Goal: Transaction & Acquisition: Purchase product/service

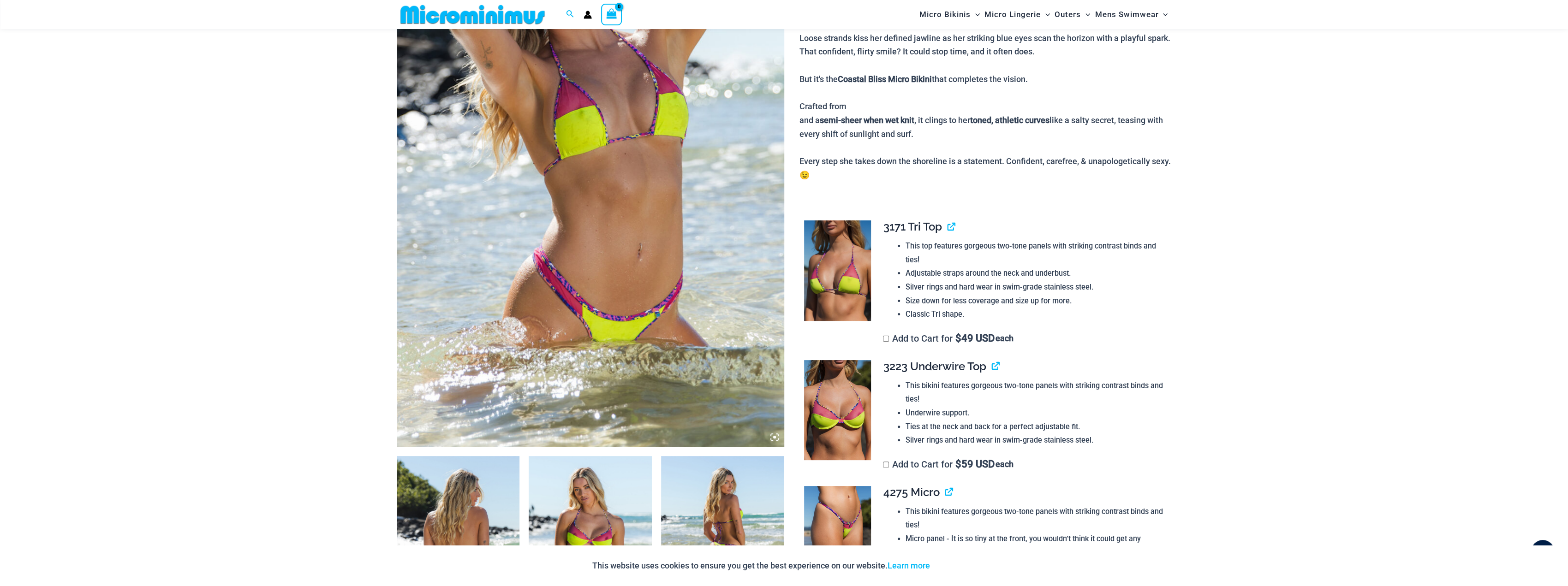
scroll to position [499, 0]
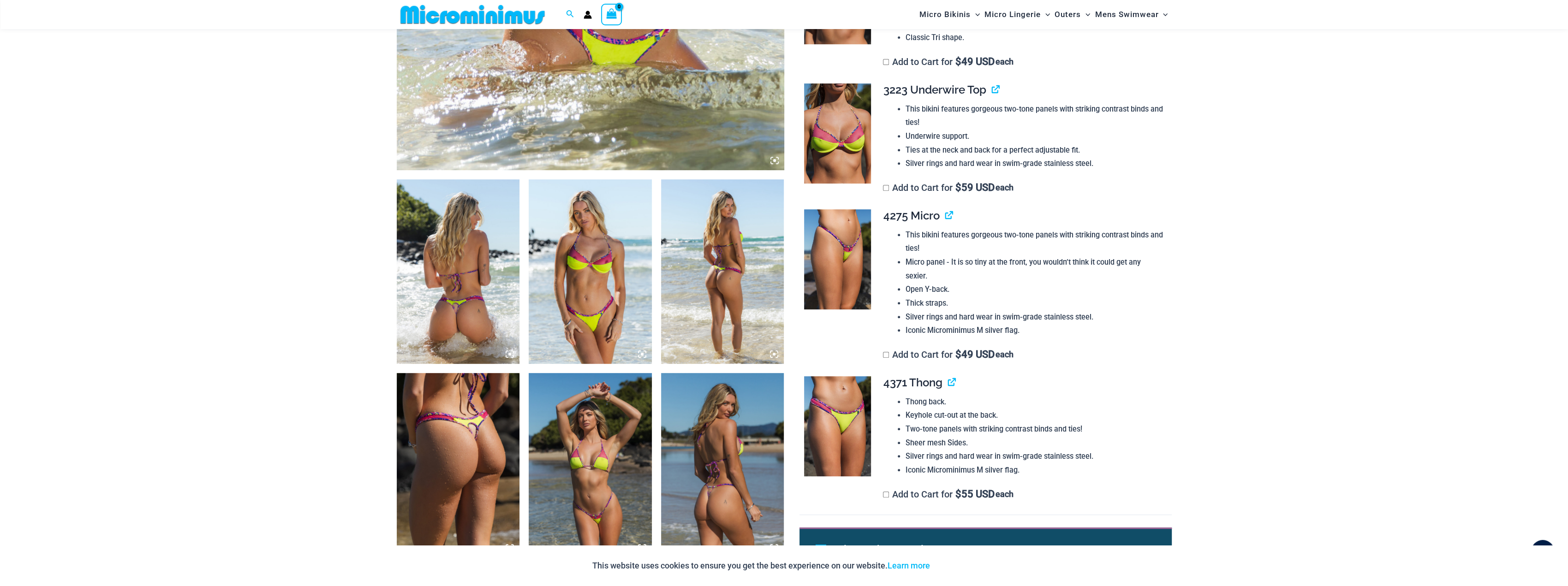
click at [597, 301] on img at bounding box center [590, 271] width 123 height 184
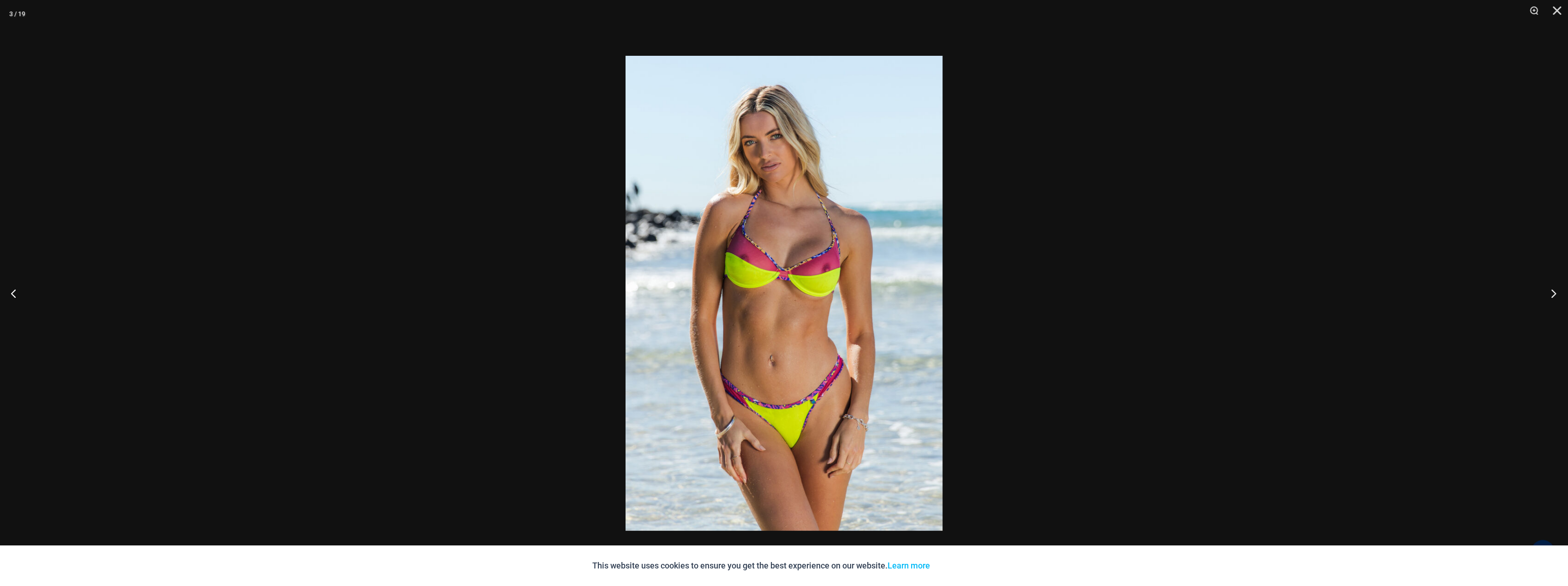
click at [1552, 292] on button "Next" at bounding box center [1550, 293] width 35 height 46
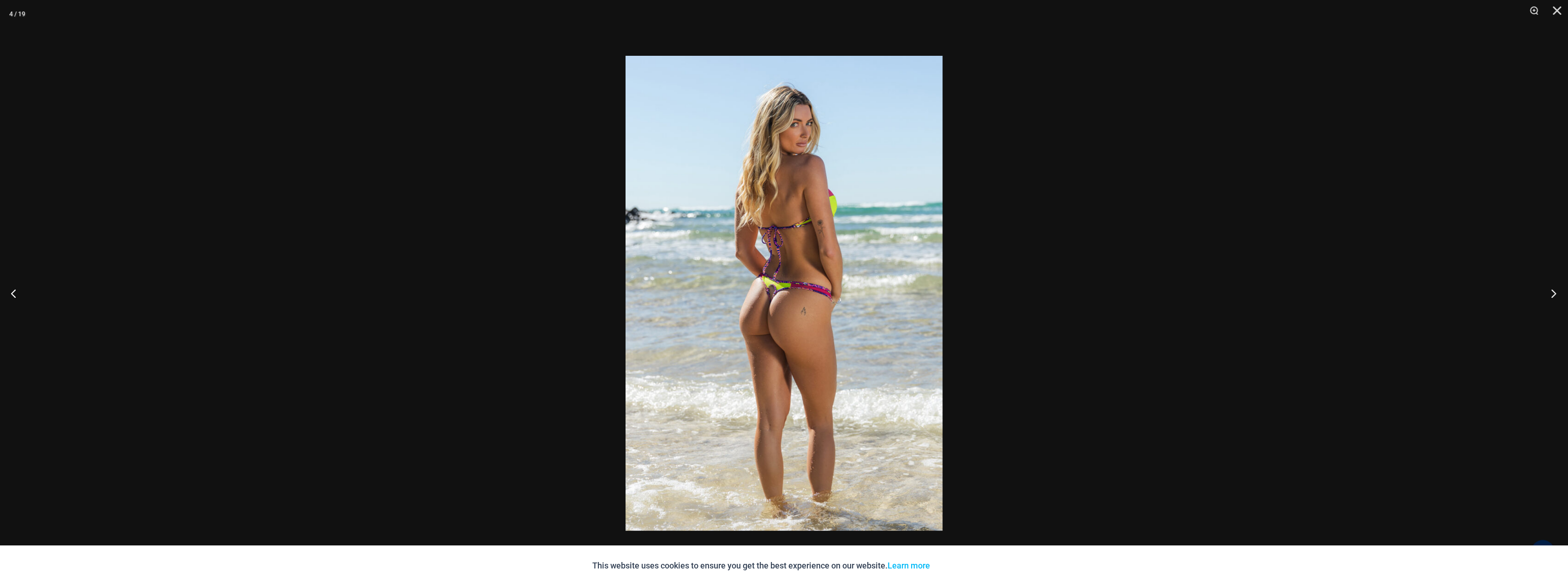
click at [1552, 292] on button "Next" at bounding box center [1550, 293] width 35 height 46
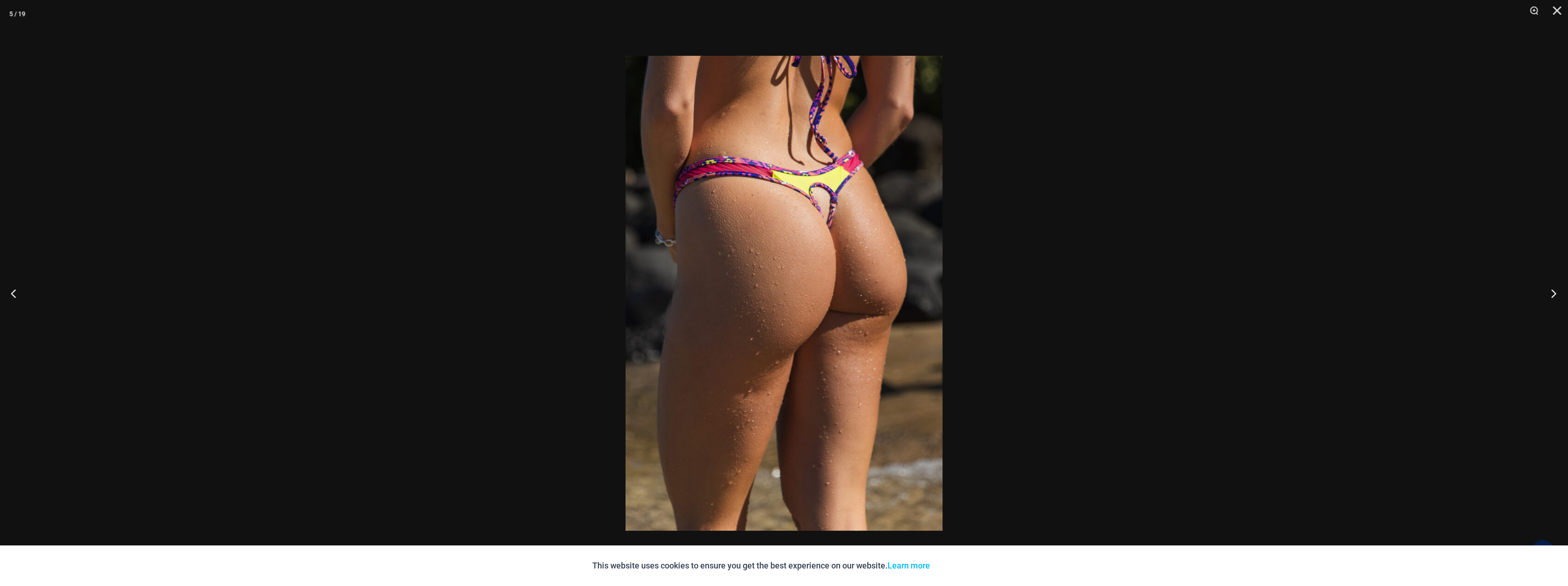
click at [1552, 292] on button "Next" at bounding box center [1550, 293] width 35 height 46
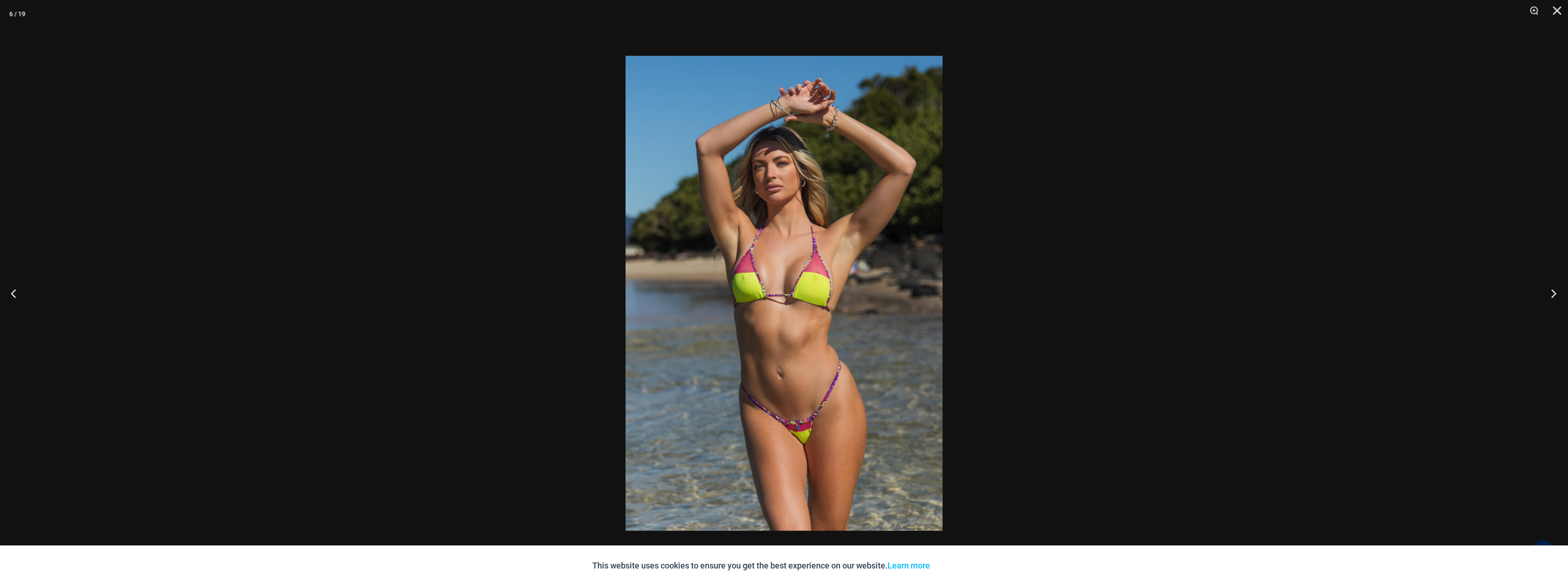
click at [1549, 292] on button "Next" at bounding box center [1550, 293] width 35 height 46
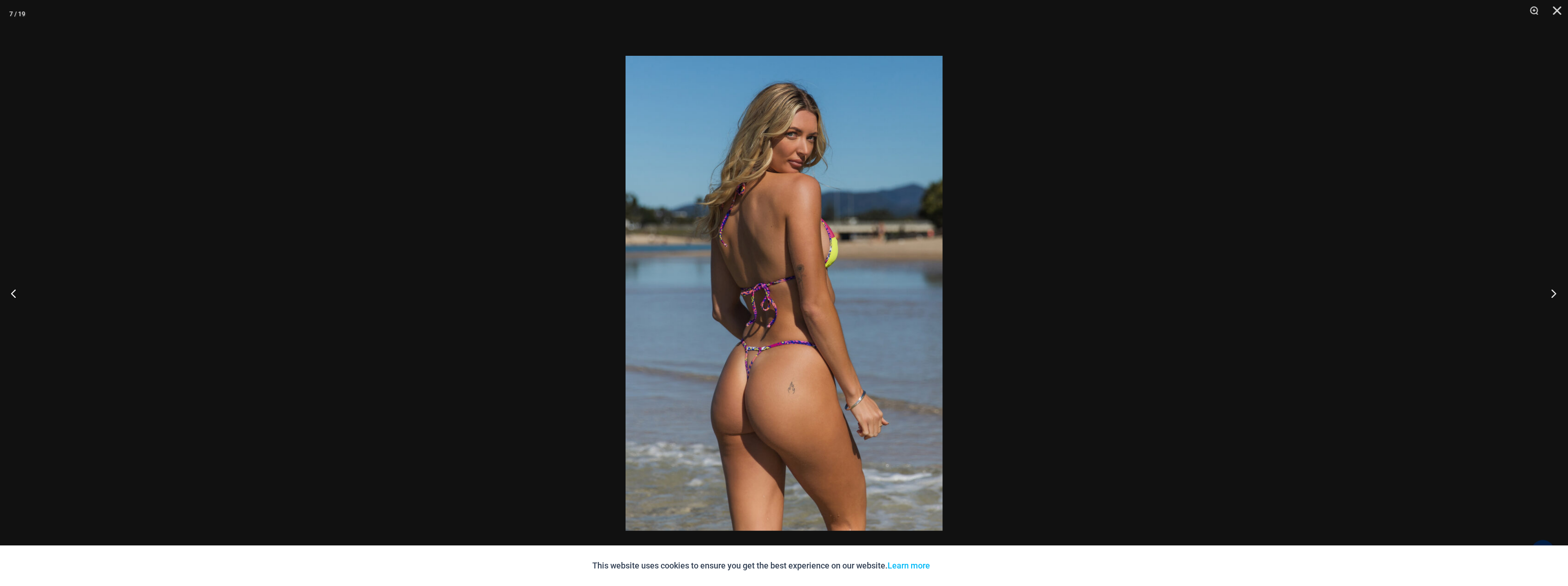
click at [1549, 292] on button "Next" at bounding box center [1550, 293] width 35 height 46
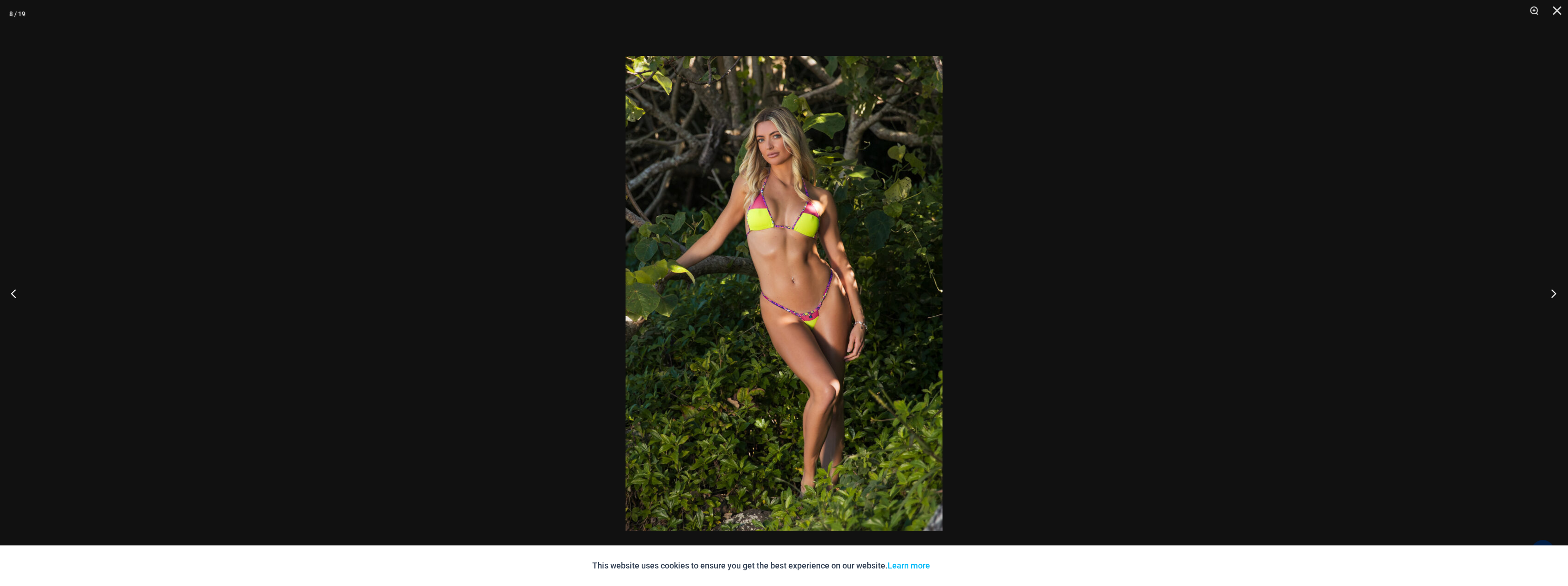
click at [1549, 292] on button "Next" at bounding box center [1550, 293] width 35 height 46
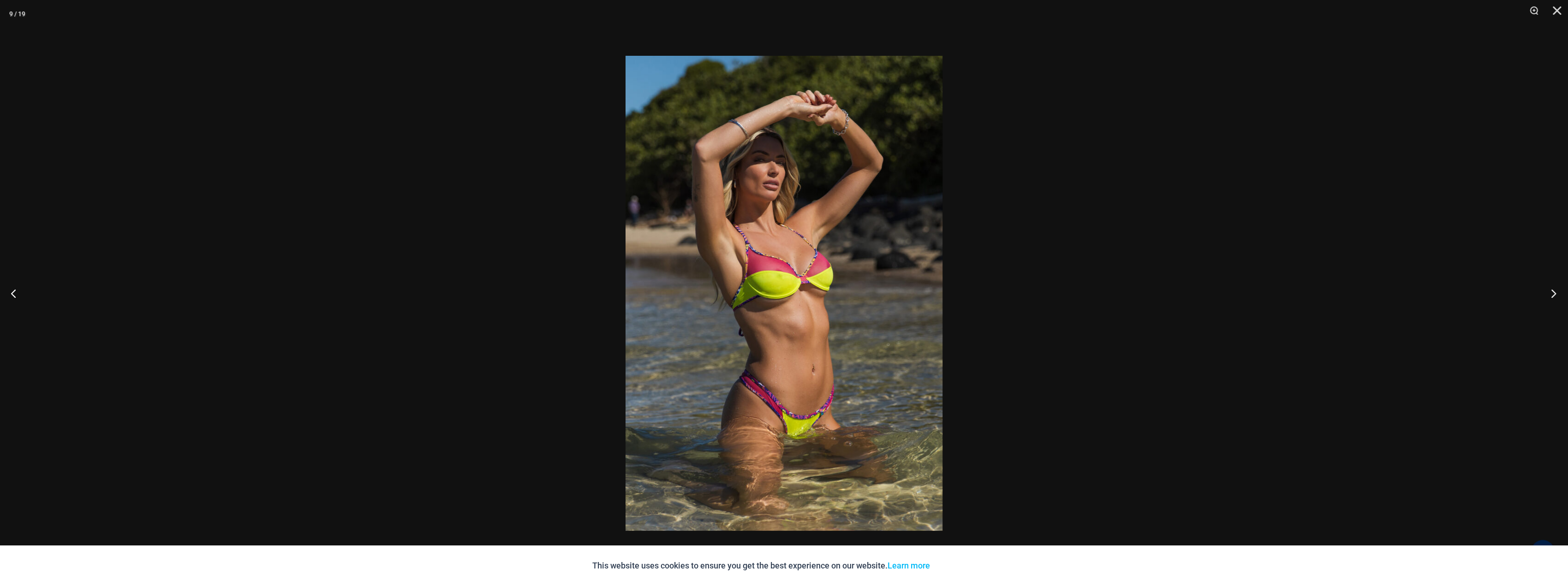
click at [1547, 292] on button "Next" at bounding box center [1550, 293] width 35 height 46
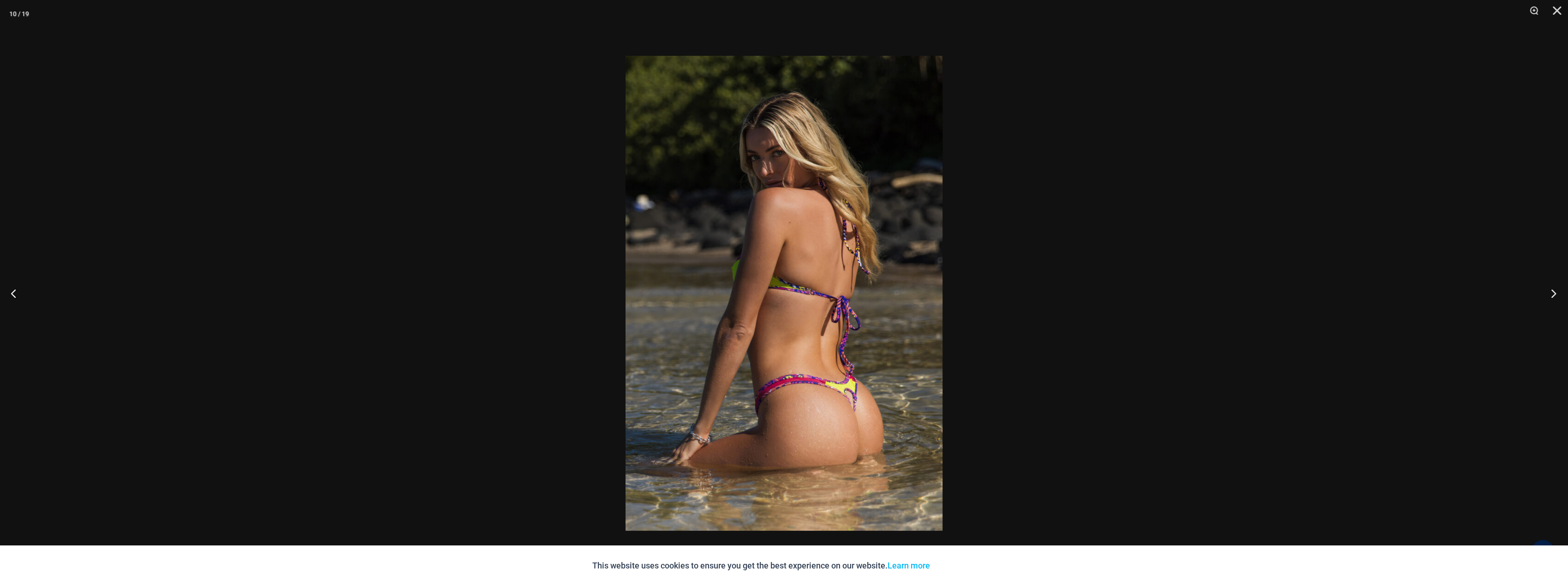
click at [1547, 292] on button "Next" at bounding box center [1550, 293] width 35 height 46
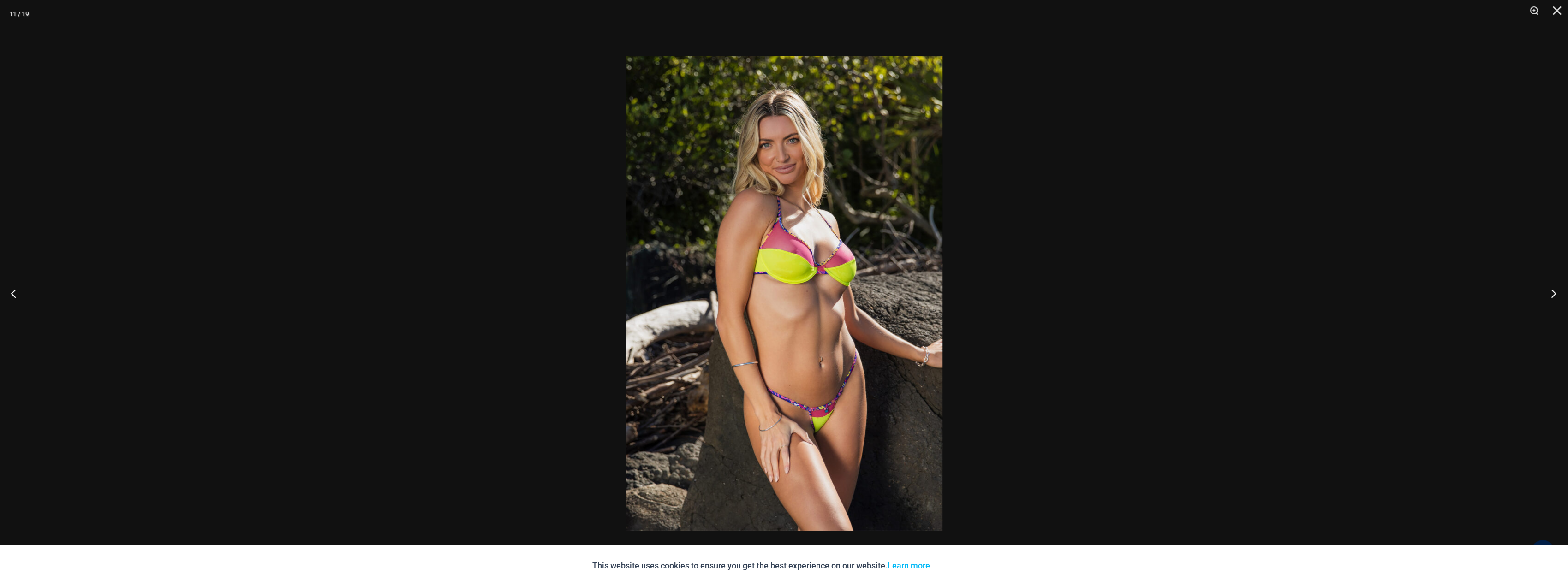
click at [1546, 292] on button "Next" at bounding box center [1550, 293] width 35 height 46
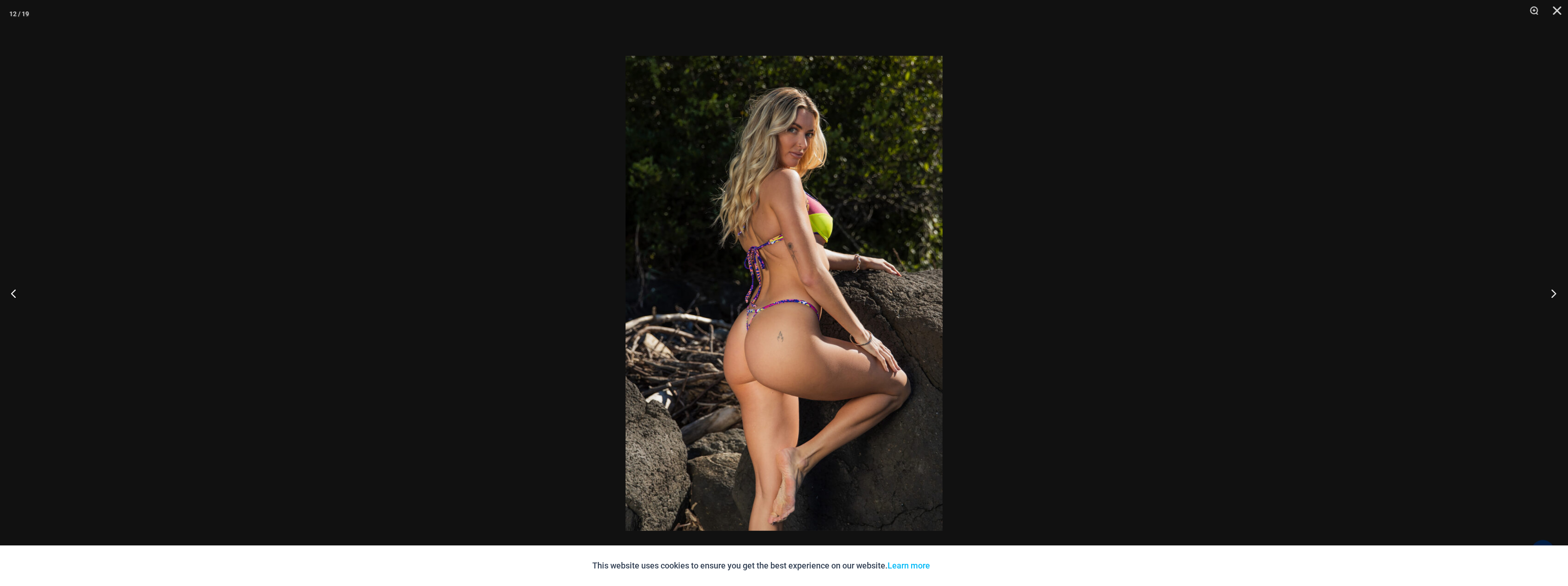
click at [1546, 292] on button "Next" at bounding box center [1550, 293] width 35 height 46
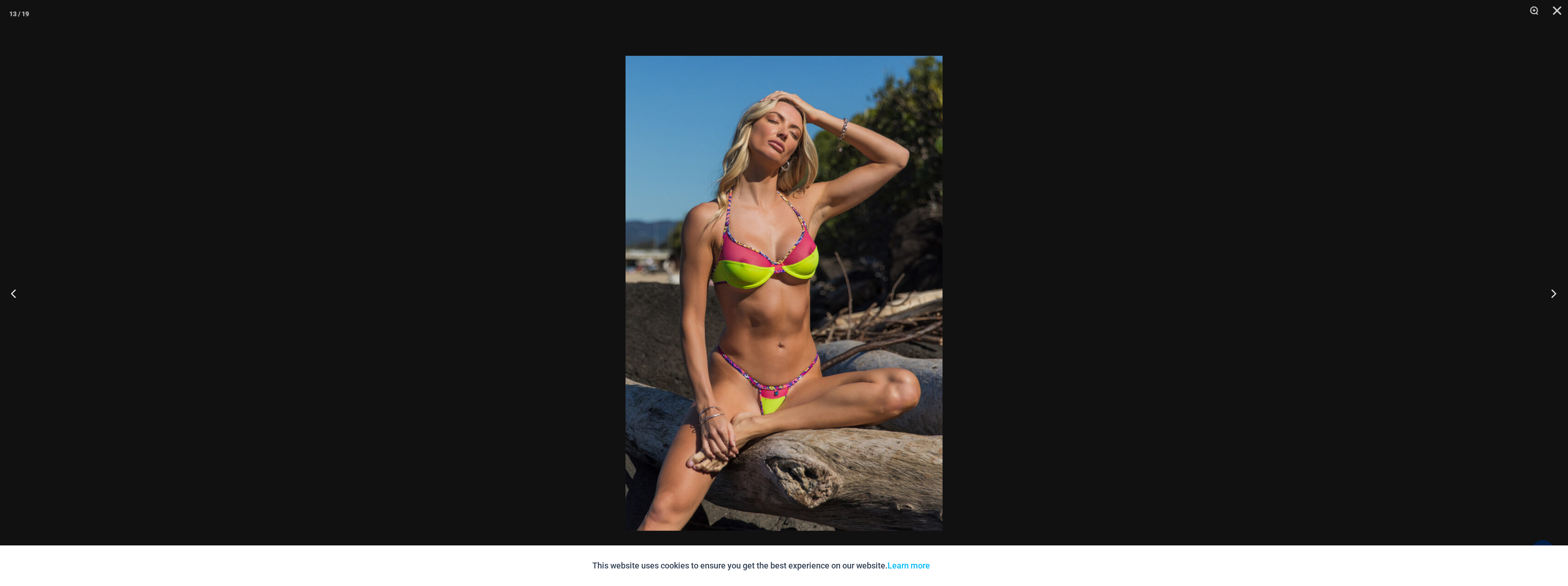
click at [1546, 292] on button "Next" at bounding box center [1550, 293] width 35 height 46
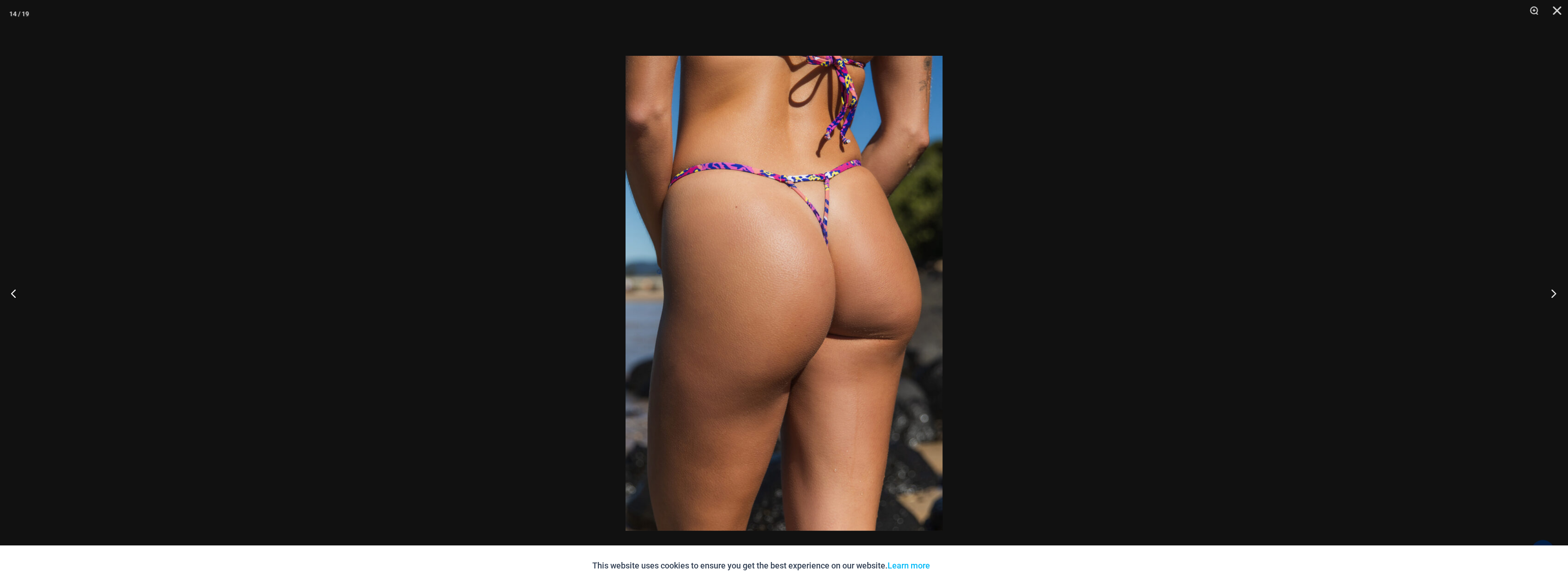
click at [1546, 292] on button "Next" at bounding box center [1550, 293] width 35 height 46
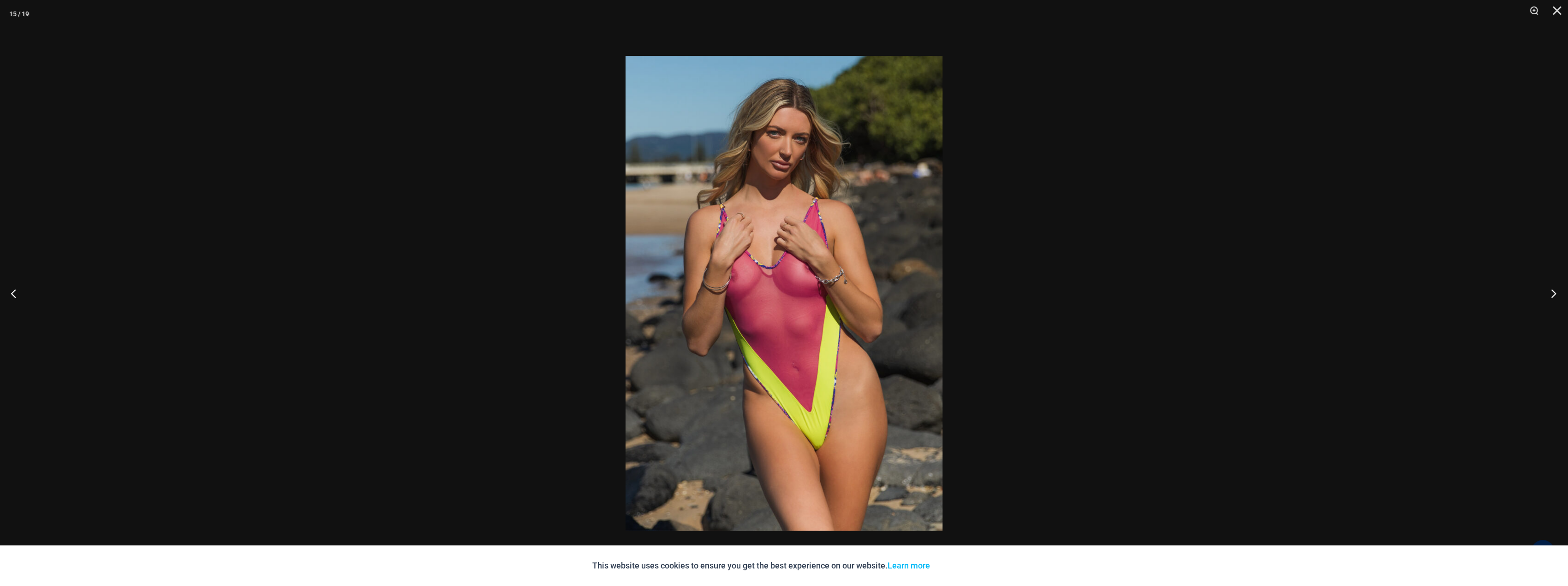
click at [1553, 294] on button "Next" at bounding box center [1550, 293] width 35 height 46
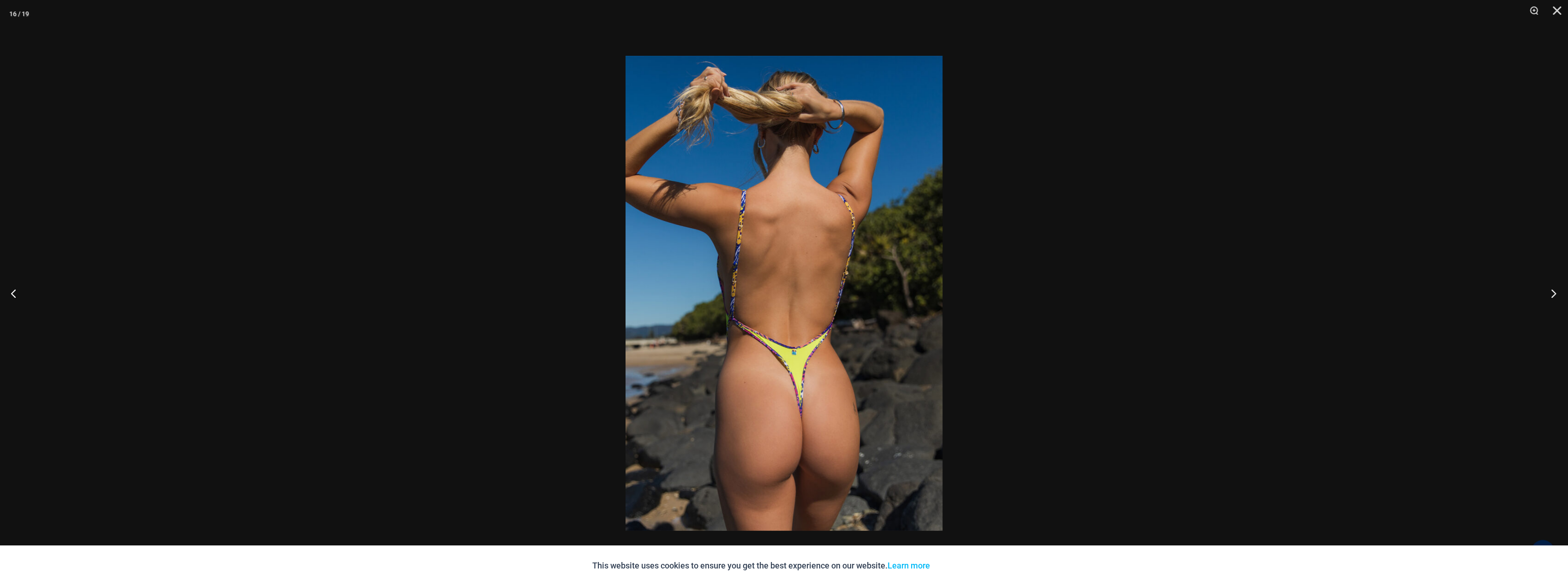
click at [1553, 294] on button "Next" at bounding box center [1550, 293] width 35 height 46
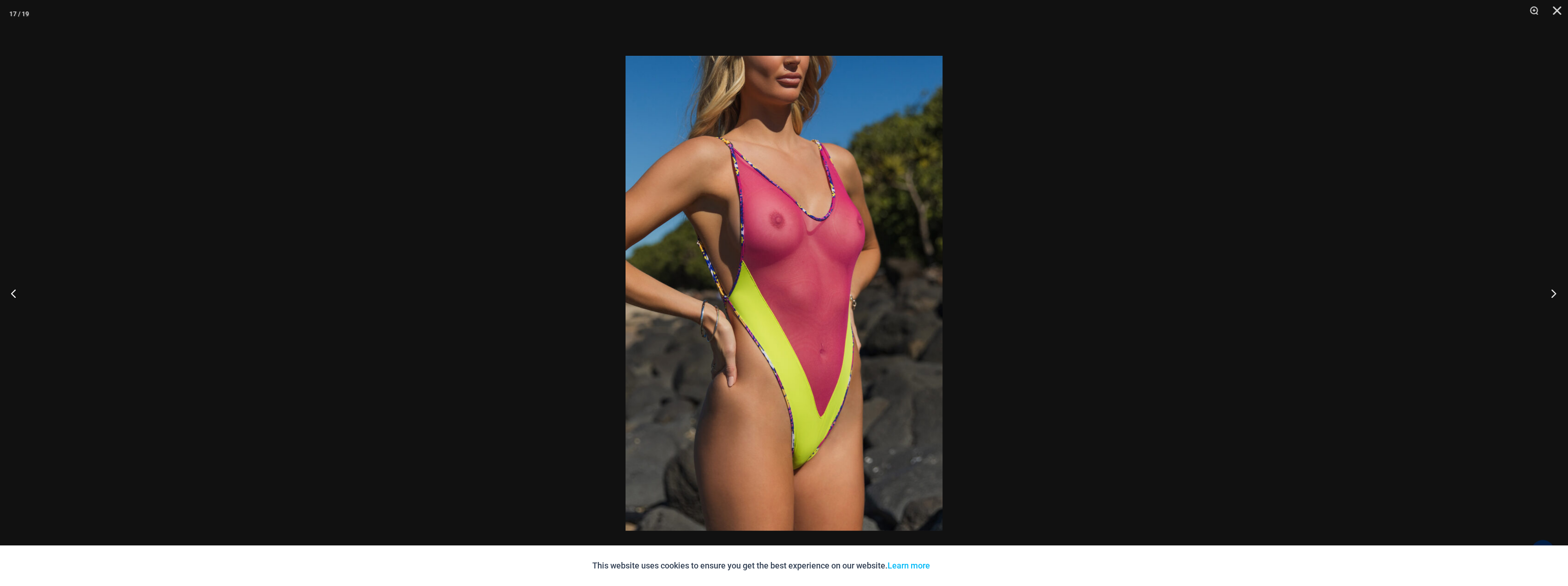
click at [1549, 295] on button "Next" at bounding box center [1550, 293] width 35 height 46
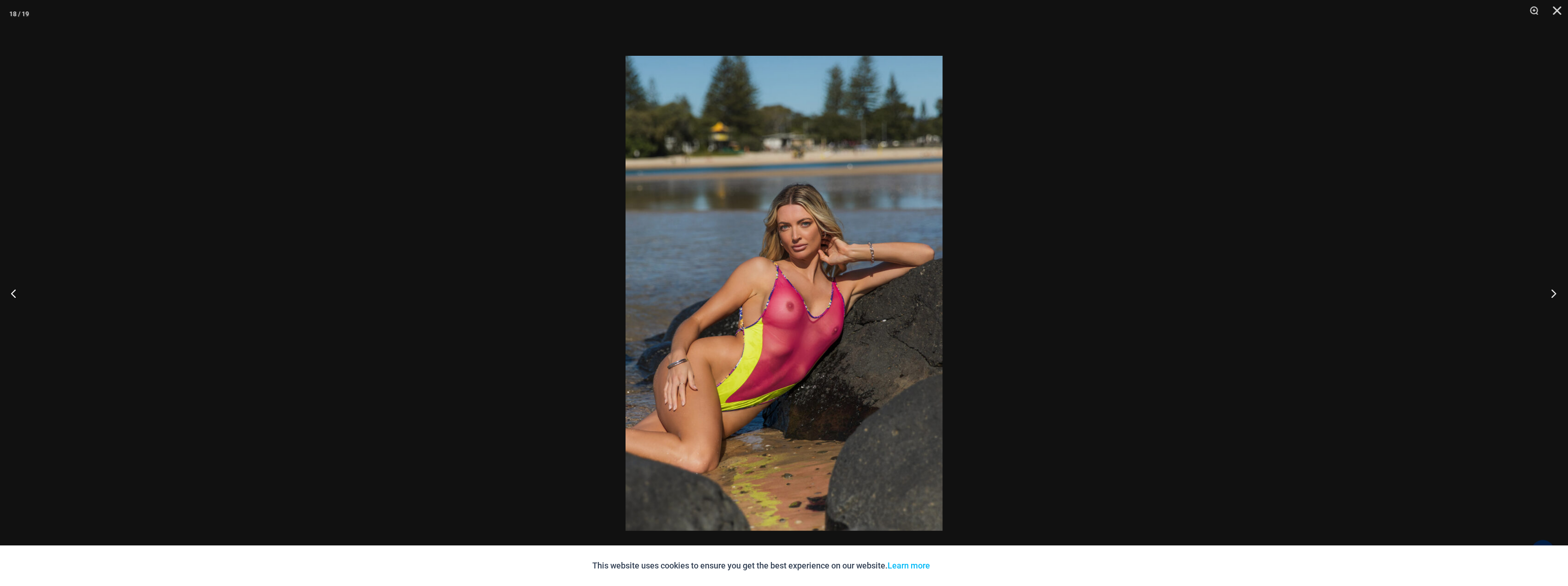
click at [1549, 295] on button "Next" at bounding box center [1550, 293] width 35 height 46
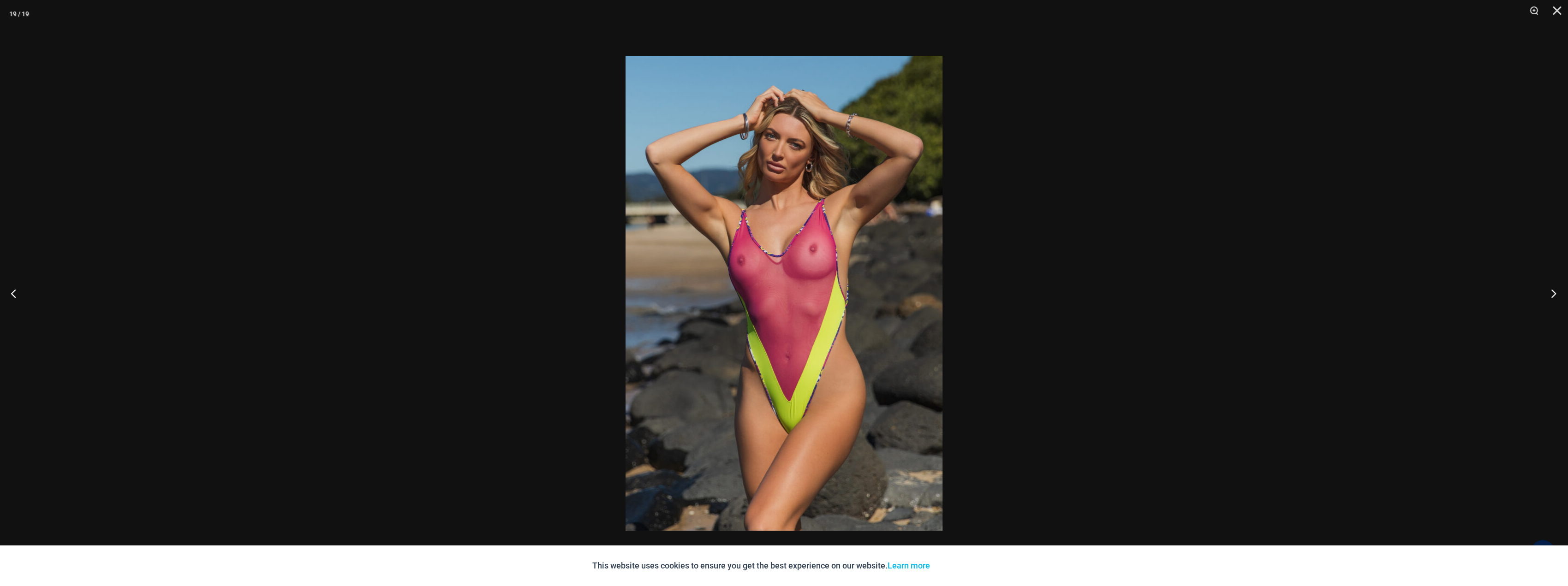
click at [1549, 295] on button "Next" at bounding box center [1550, 293] width 35 height 46
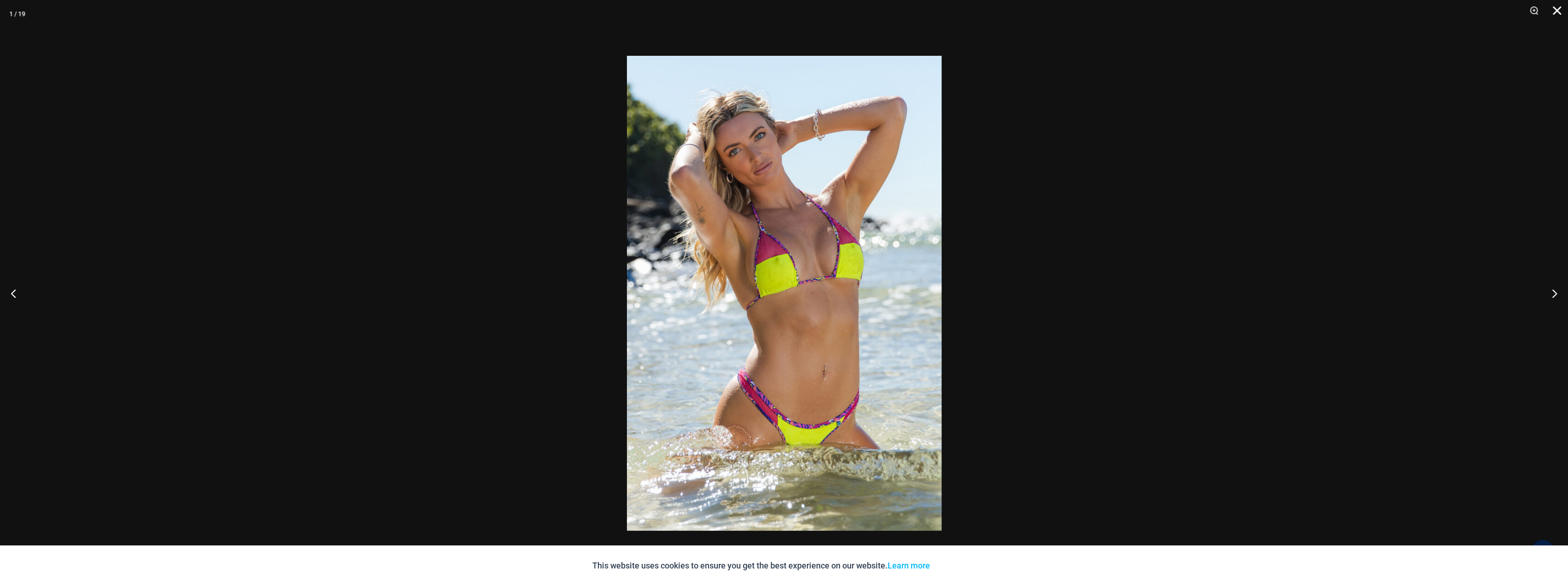
click at [1553, 16] on button "Close" at bounding box center [1554, 13] width 23 height 27
